Goal: Task Accomplishment & Management: Manage account settings

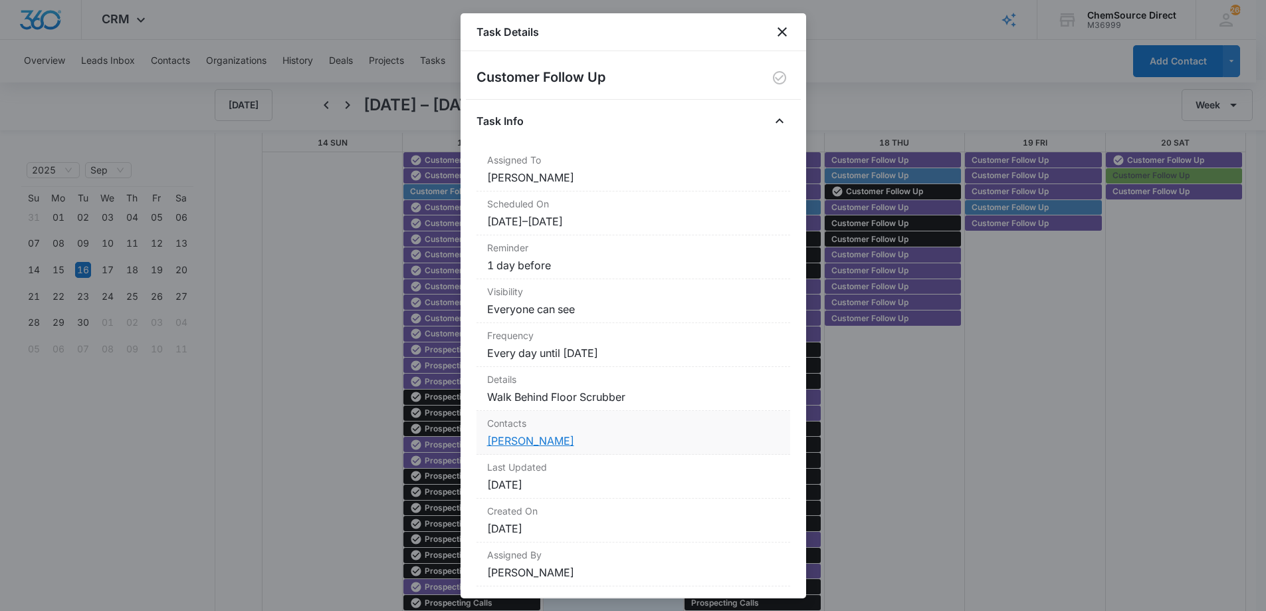
click at [527, 442] on link "[PERSON_NAME]" at bounding box center [530, 440] width 87 height 13
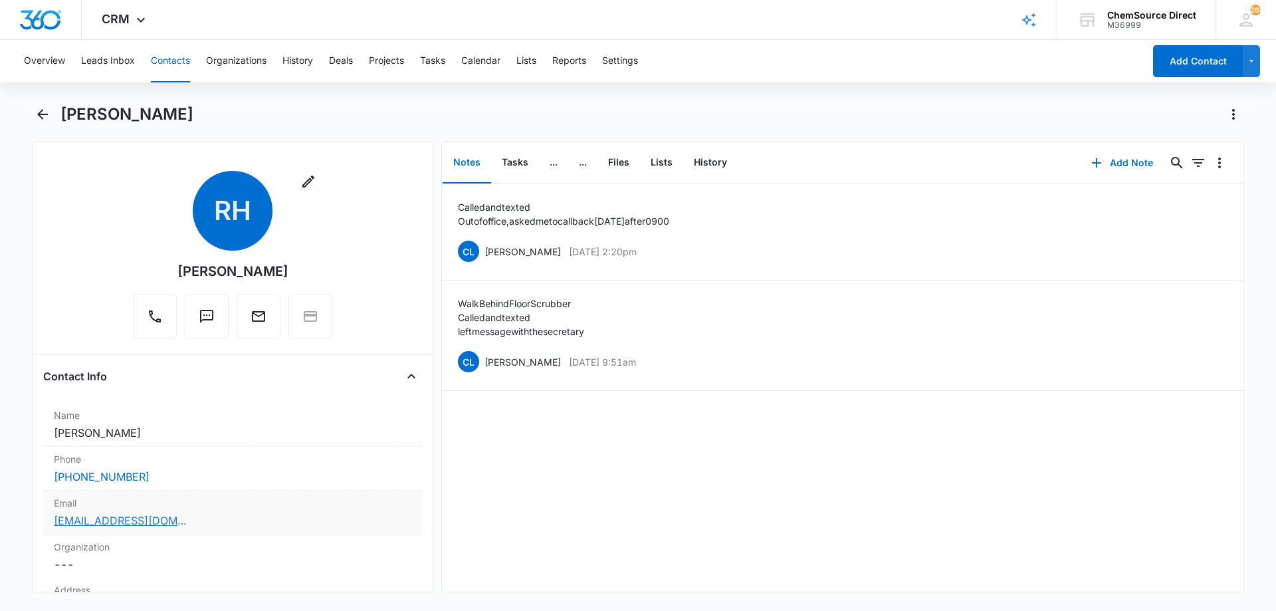
click at [149, 517] on link "[EMAIL_ADDRESS][DOMAIN_NAME]" at bounding box center [120, 521] width 133 height 16
click at [1132, 161] on button "Add Note" at bounding box center [1122, 163] width 88 height 32
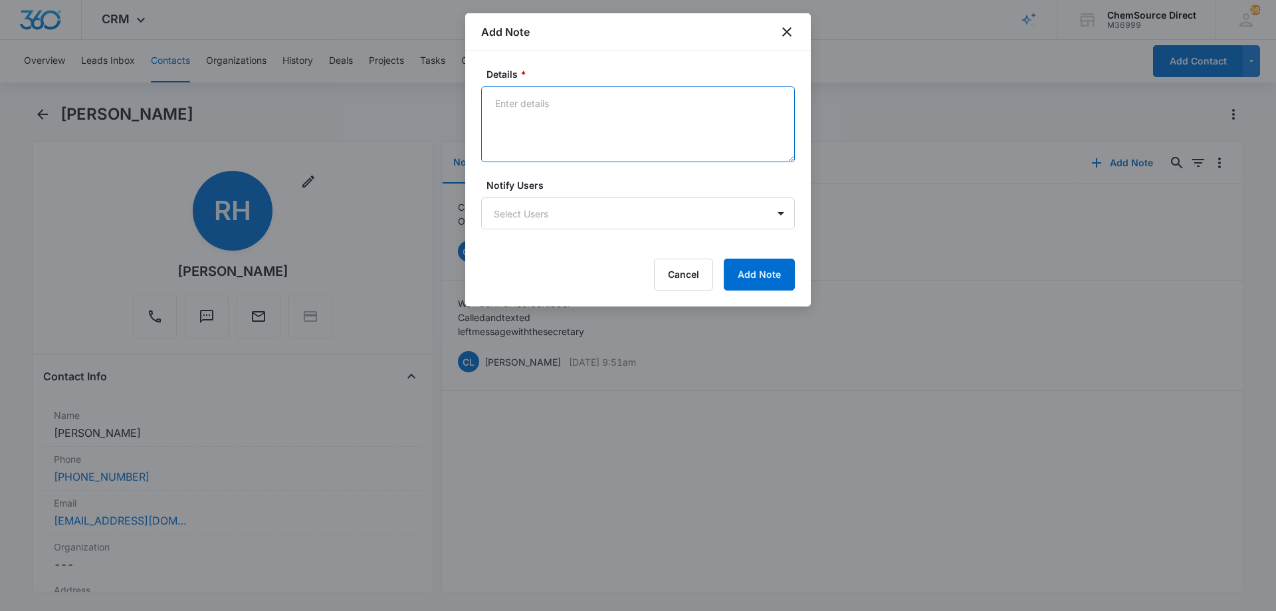
click at [524, 108] on textarea "Details *" at bounding box center [638, 124] width 314 height 76
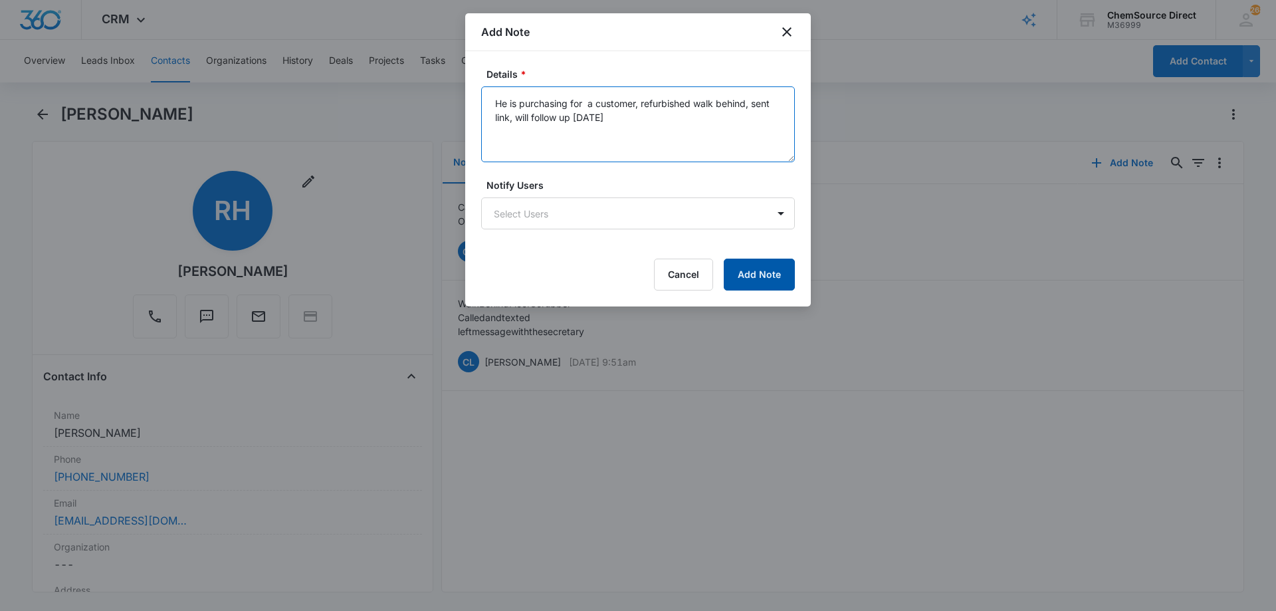
type textarea "He is purchasing for a customer, refurbished walk behind, sent link, will follo…"
click at [762, 275] on button "Add Note" at bounding box center [759, 275] width 71 height 32
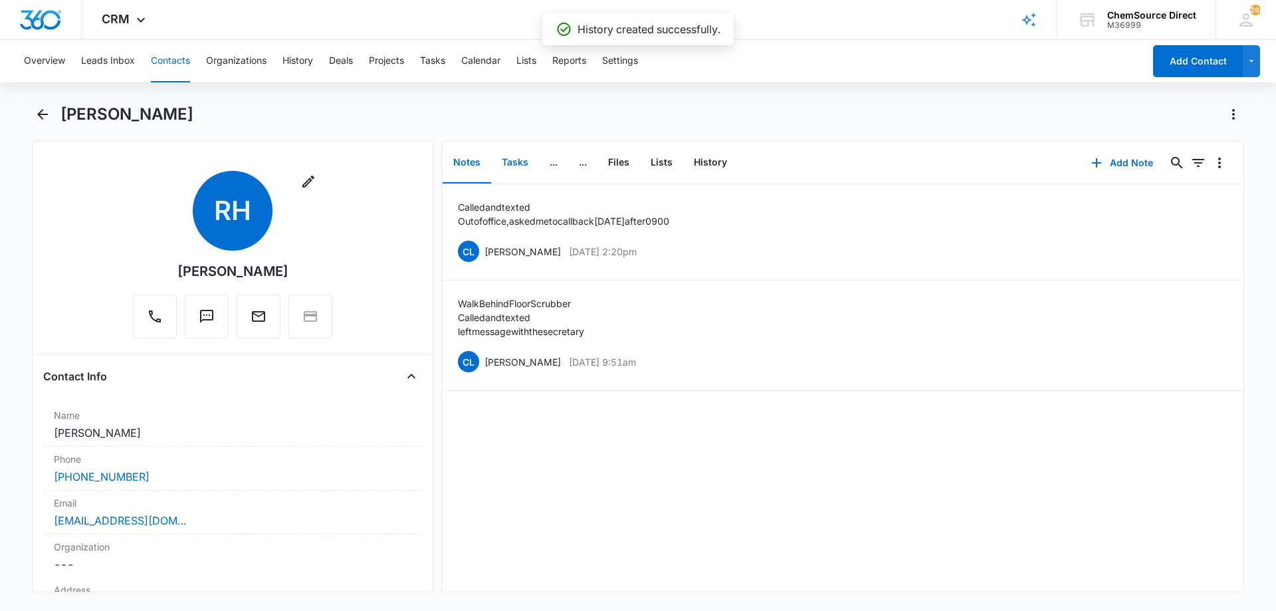
click at [517, 163] on button "Tasks" at bounding box center [515, 162] width 48 height 41
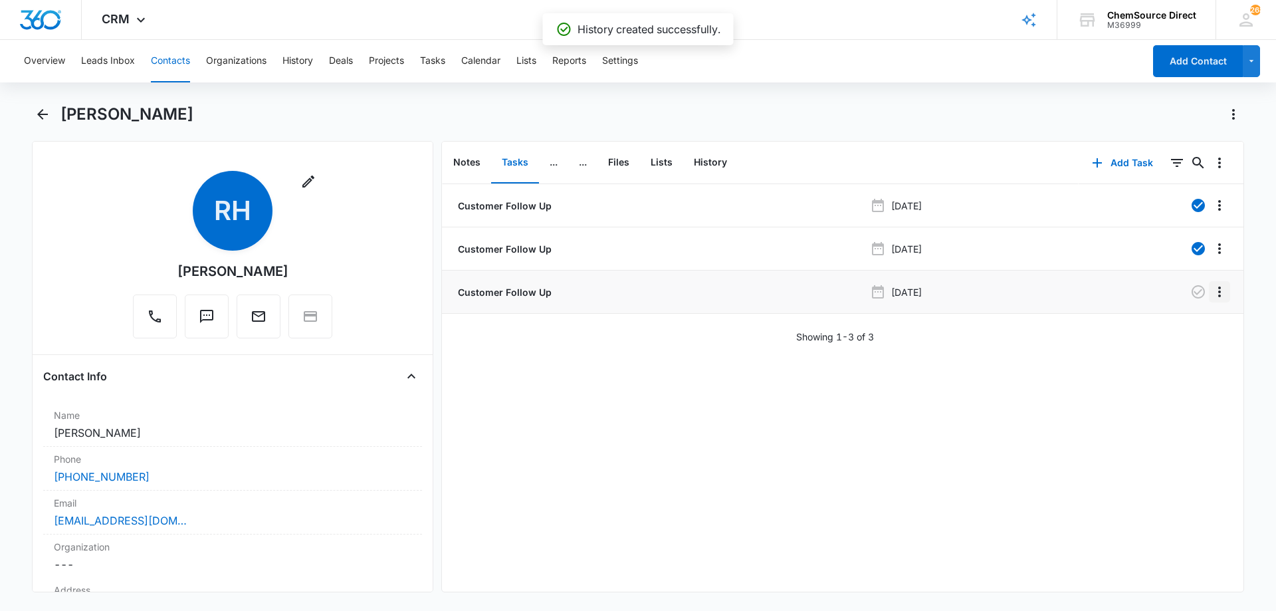
click at [1212, 291] on icon "Overflow Menu" at bounding box center [1220, 292] width 16 height 16
click at [1174, 326] on div "Edit" at bounding box center [1174, 328] width 28 height 9
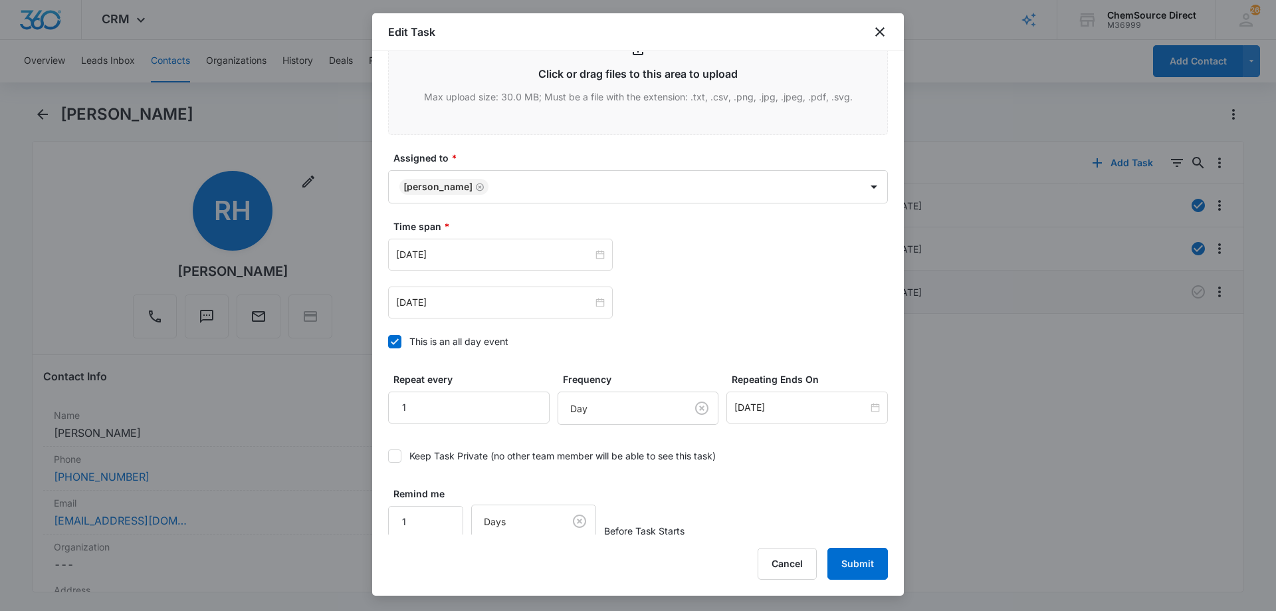
scroll to position [735, 0]
click at [755, 403] on input "[DATE]" at bounding box center [802, 404] width 134 height 15
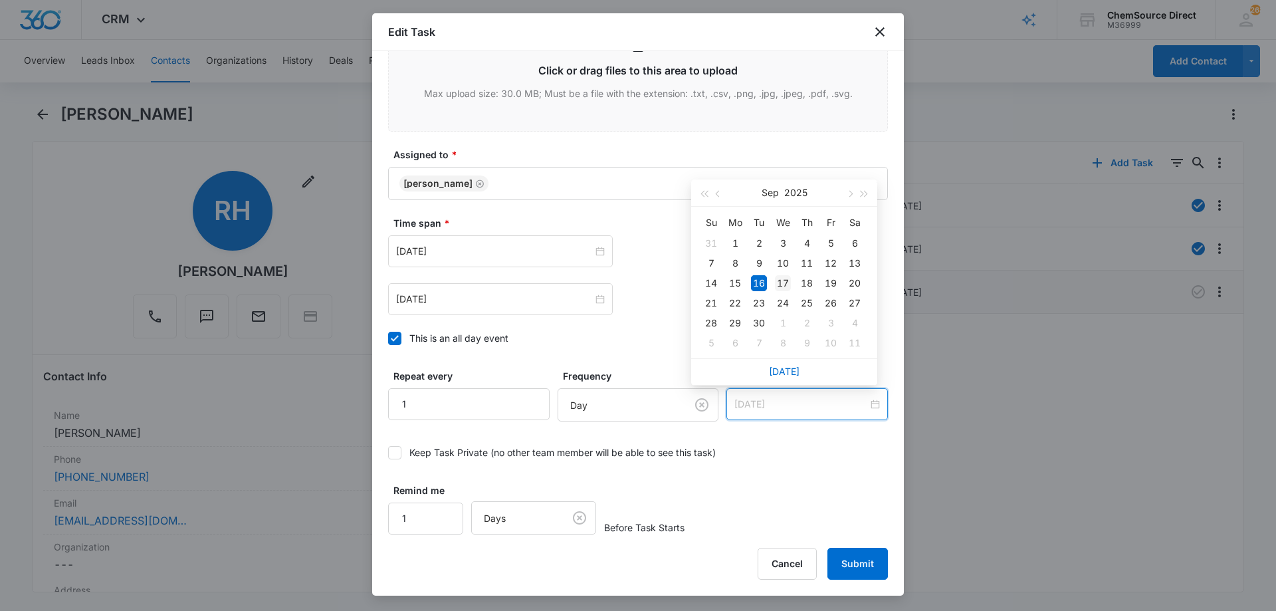
type input "[DATE]"
click at [782, 279] on div "17" at bounding box center [783, 283] width 16 height 16
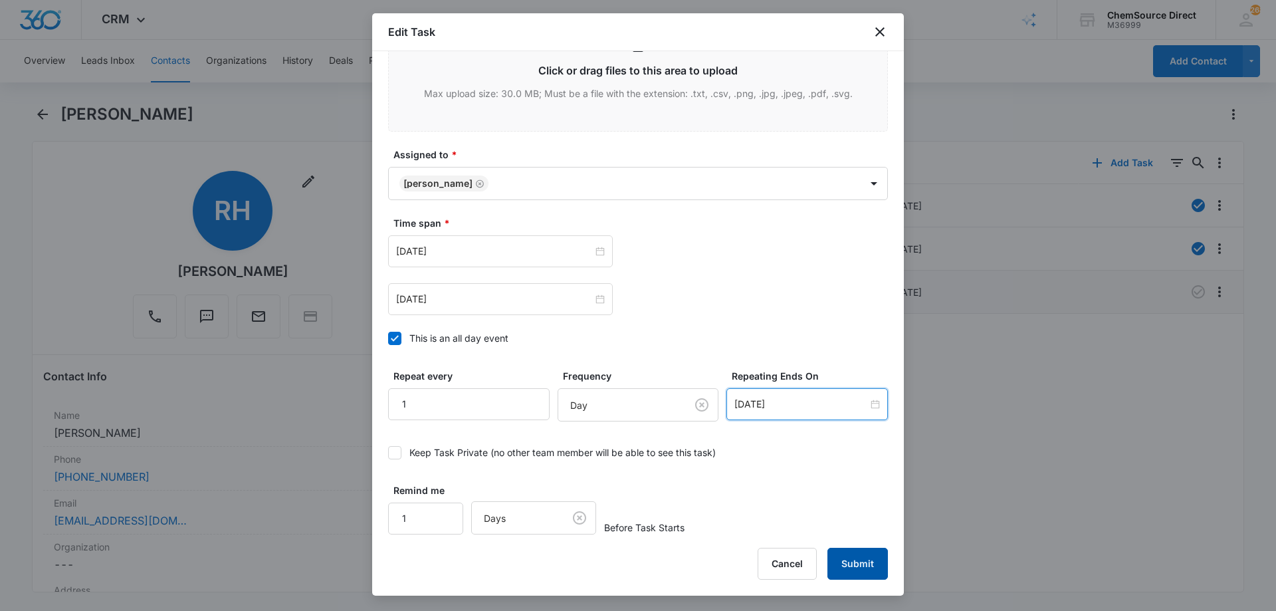
click at [865, 560] on button "Submit" at bounding box center [858, 564] width 60 height 32
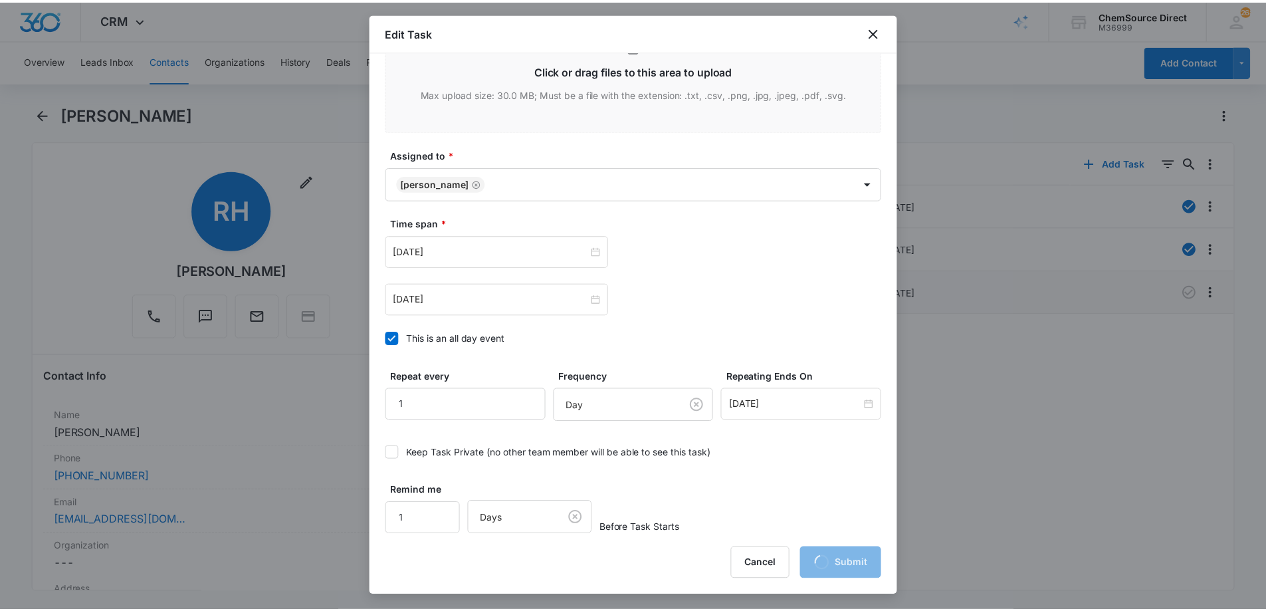
scroll to position [0, 0]
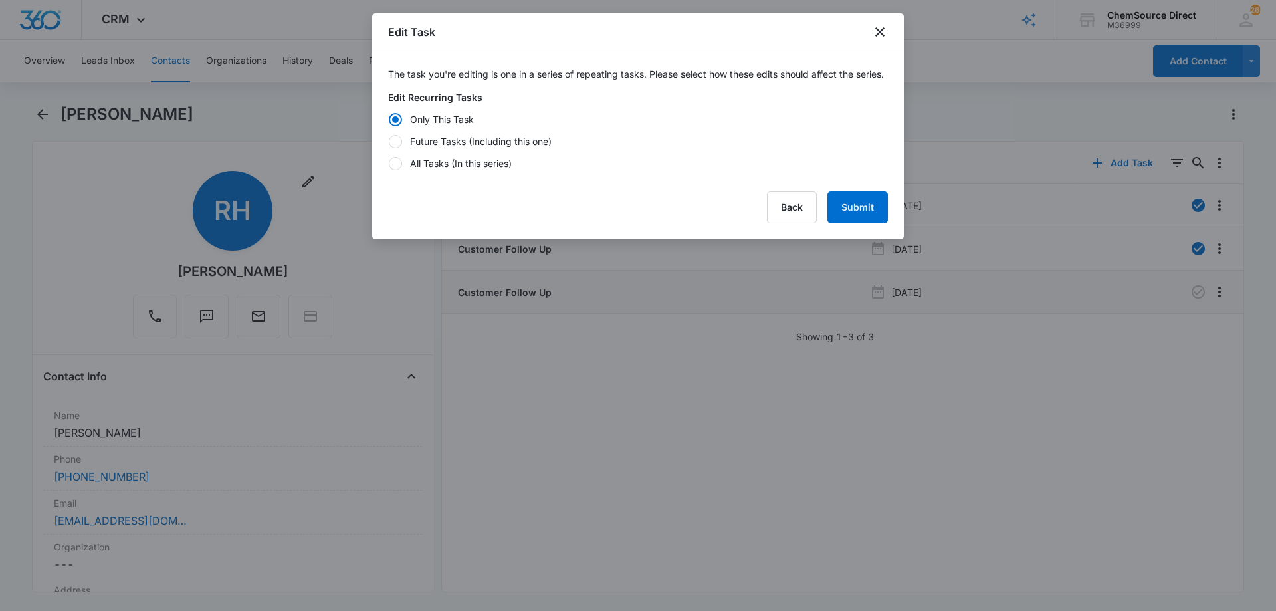
click at [393, 148] on div at bounding box center [395, 141] width 13 height 13
click at [389, 142] on input "Future Tasks (Including this one)" at bounding box center [388, 141] width 1 height 1
radio input "false"
radio input "true"
click at [850, 216] on button "Submit" at bounding box center [858, 207] width 60 height 32
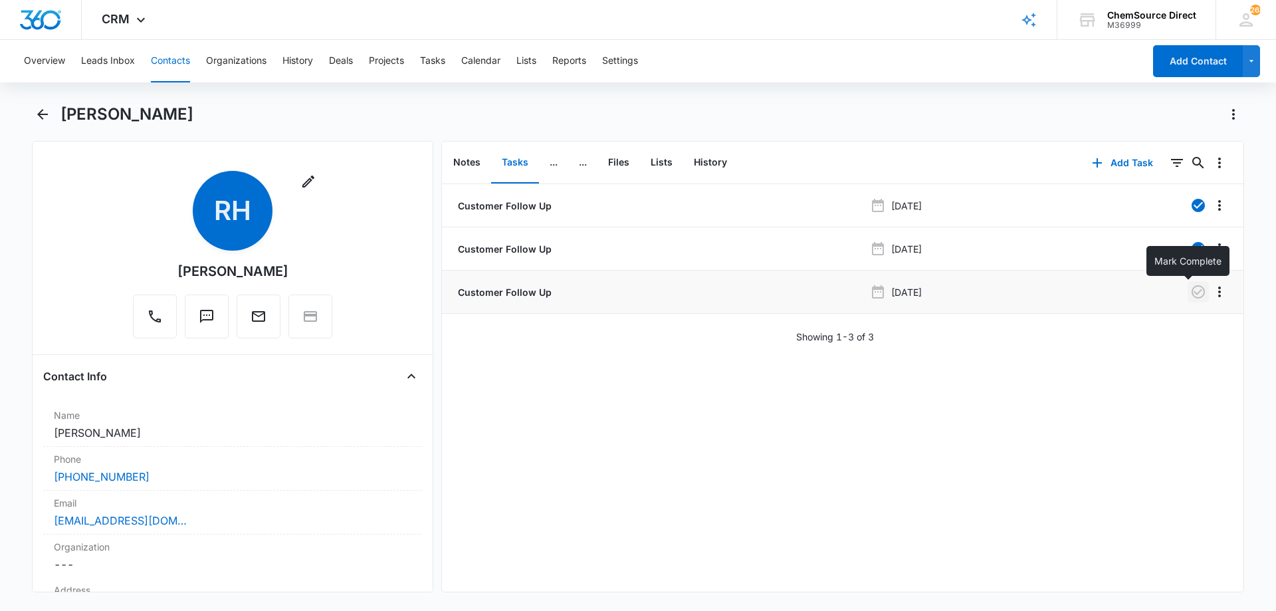
click at [1193, 289] on icon "button" at bounding box center [1199, 292] width 16 height 16
click at [490, 62] on button "Calendar" at bounding box center [480, 61] width 39 height 43
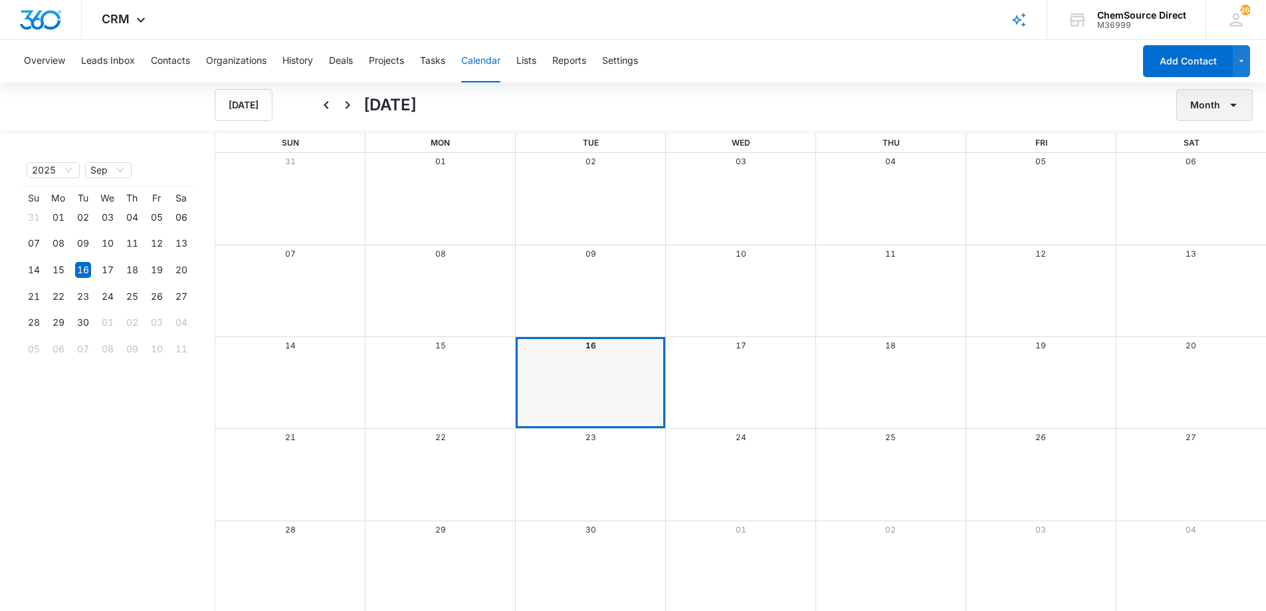
click at [1206, 103] on button "Month" at bounding box center [1215, 105] width 76 height 32
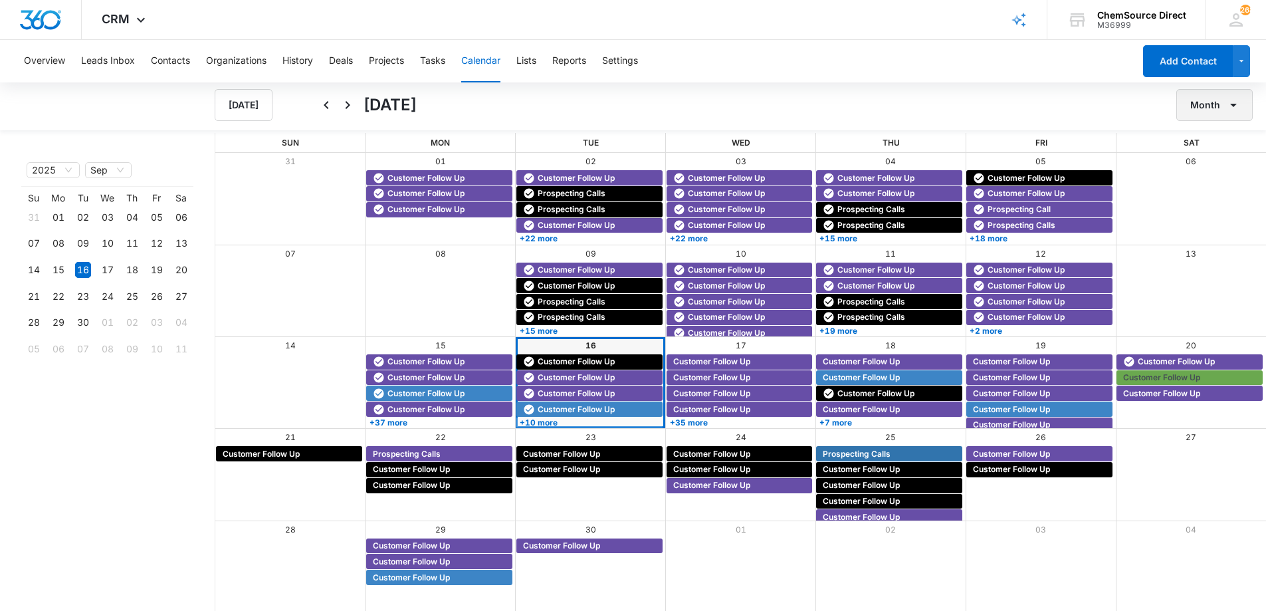
click at [1207, 105] on button "Month" at bounding box center [1215, 105] width 76 height 32
click at [1212, 166] on div "Week" at bounding box center [1211, 167] width 35 height 9
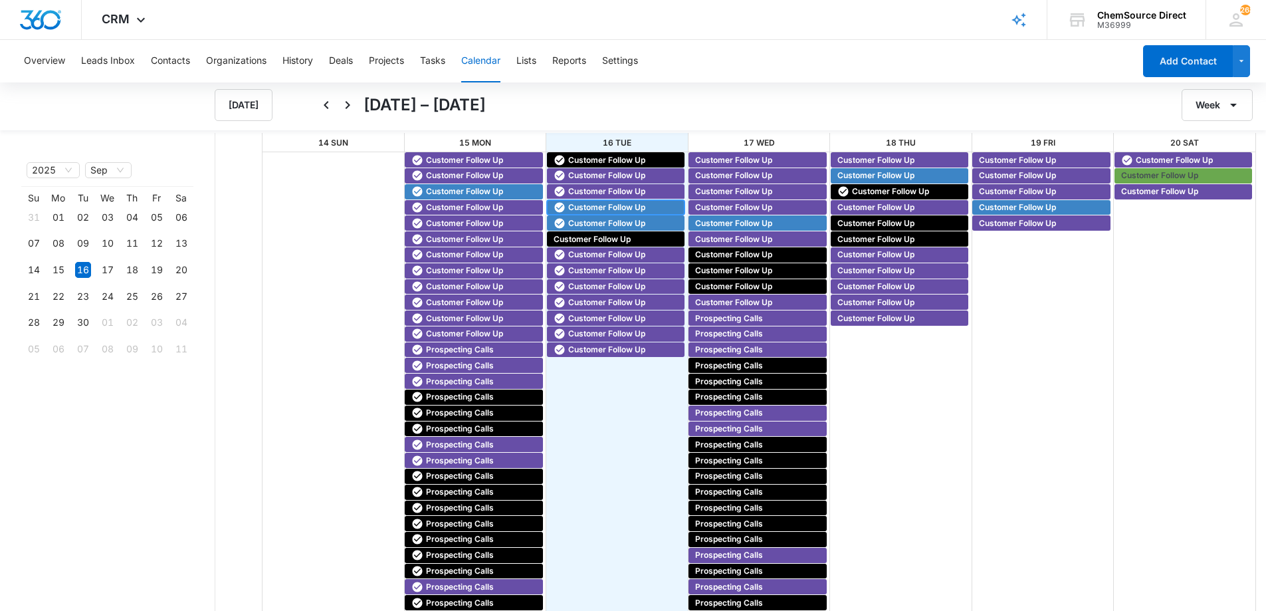
click at [574, 204] on span "Customer Follow Up" at bounding box center [606, 207] width 77 height 12
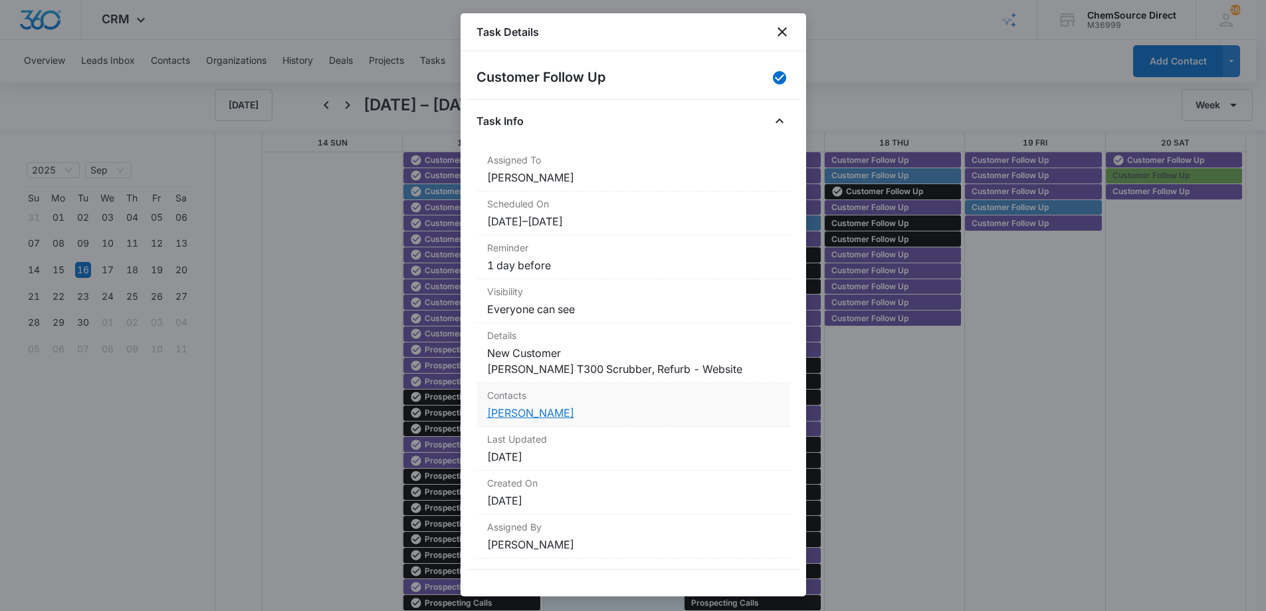
click at [527, 411] on link "[PERSON_NAME]" at bounding box center [530, 412] width 87 height 13
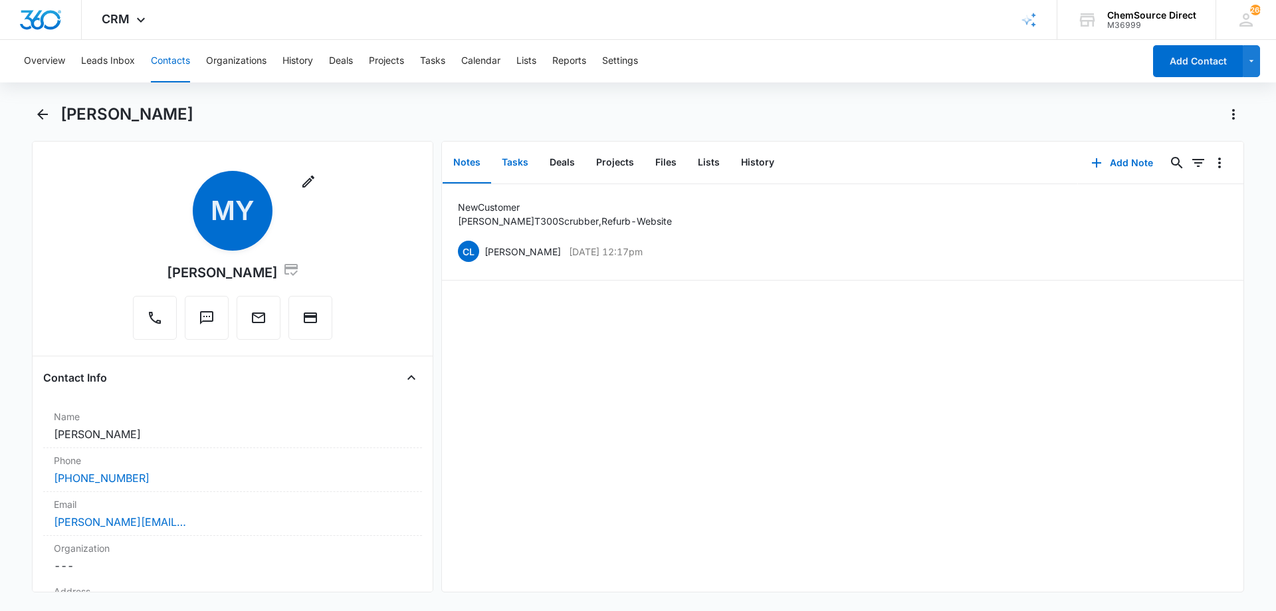
click at [511, 158] on button "Tasks" at bounding box center [515, 162] width 48 height 41
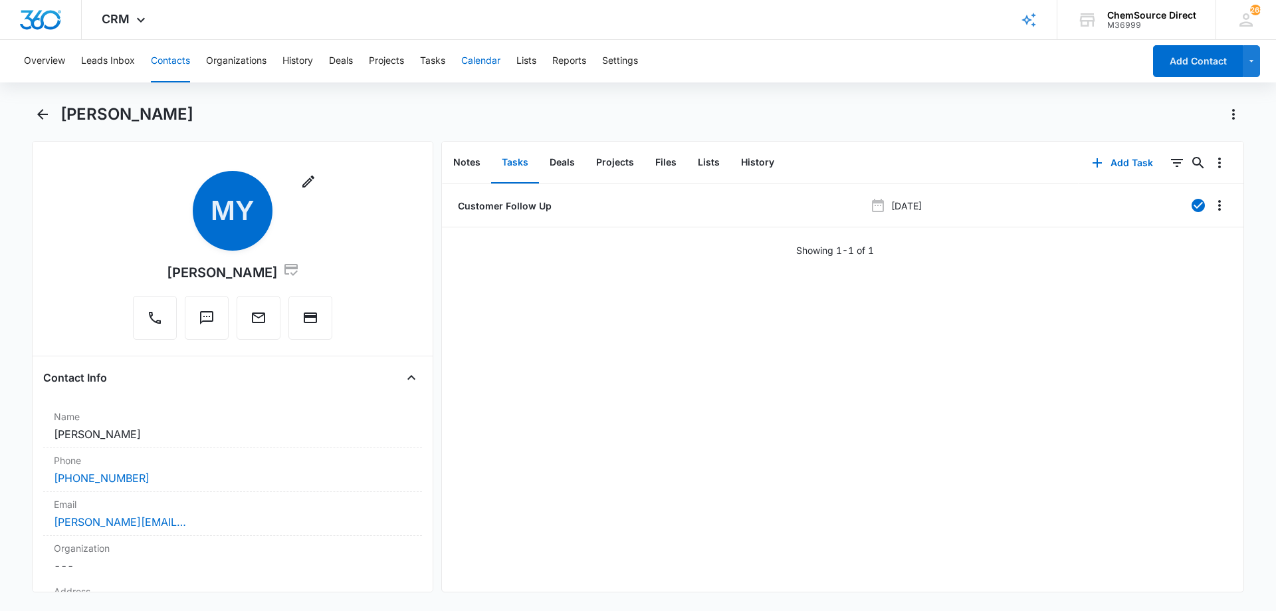
click at [487, 60] on button "Calendar" at bounding box center [480, 61] width 39 height 43
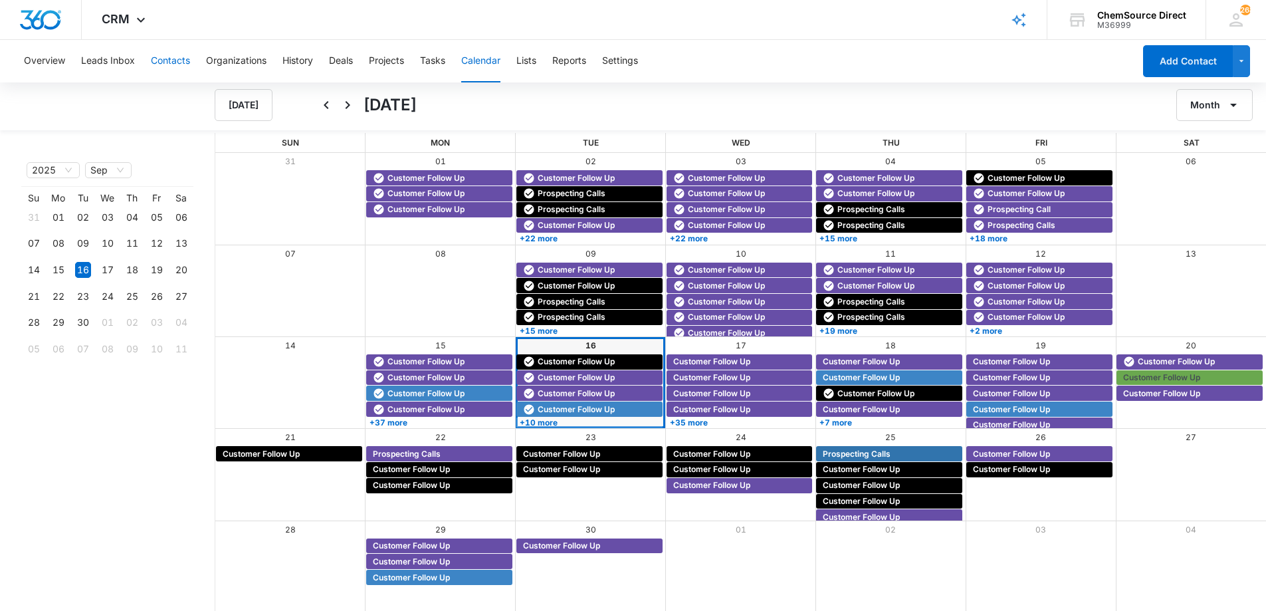
click at [170, 59] on button "Contacts" at bounding box center [170, 61] width 39 height 43
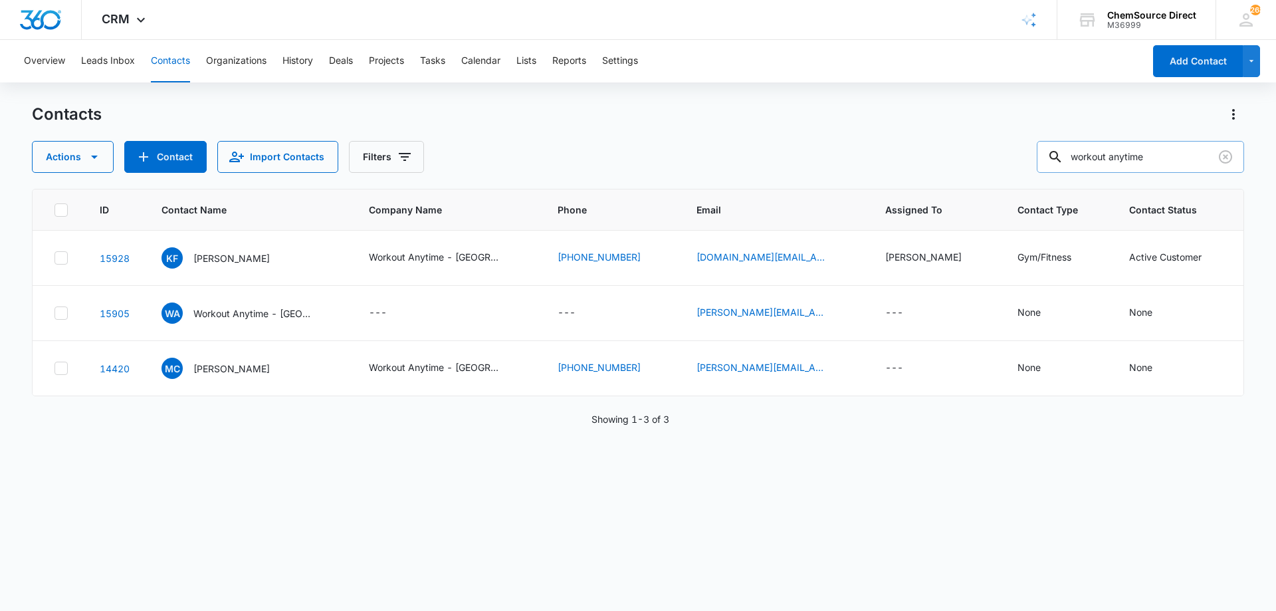
click at [1115, 152] on input "workout anytime" at bounding box center [1140, 157] width 207 height 32
type input "leap"
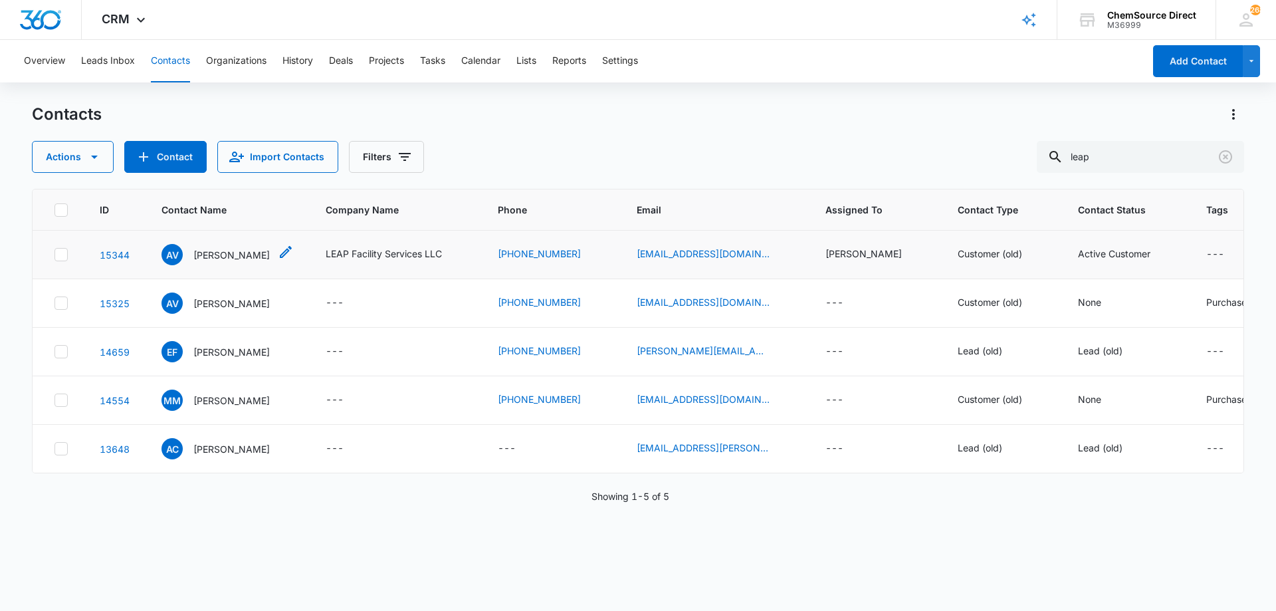
click at [237, 253] on p "[PERSON_NAME]" at bounding box center [231, 255] width 76 height 14
